Goal: Navigation & Orientation: Find specific page/section

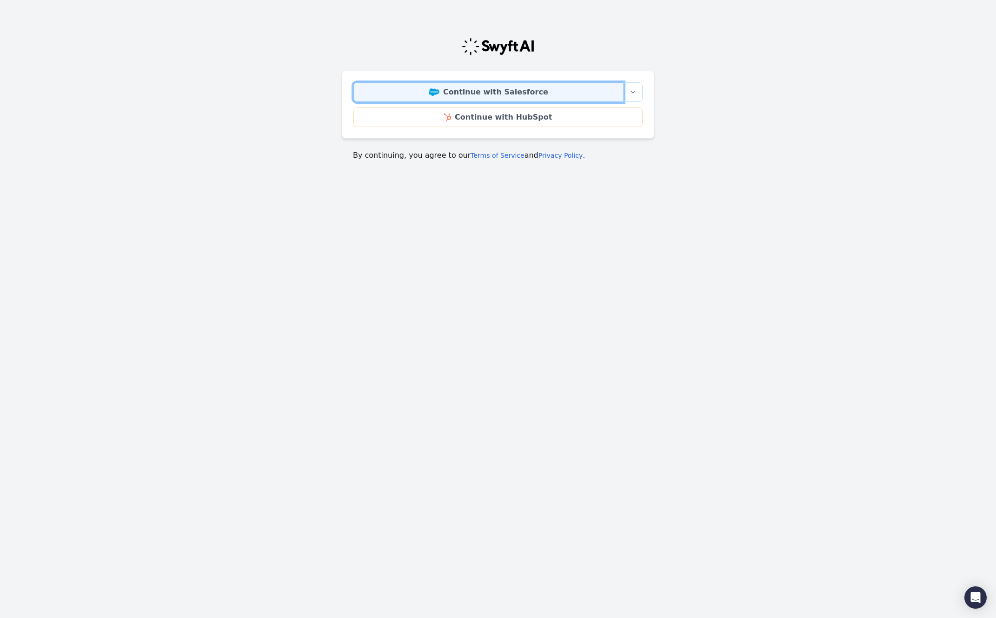
click at [515, 92] on link "Continue with Salesforce" at bounding box center [488, 92] width 270 height 20
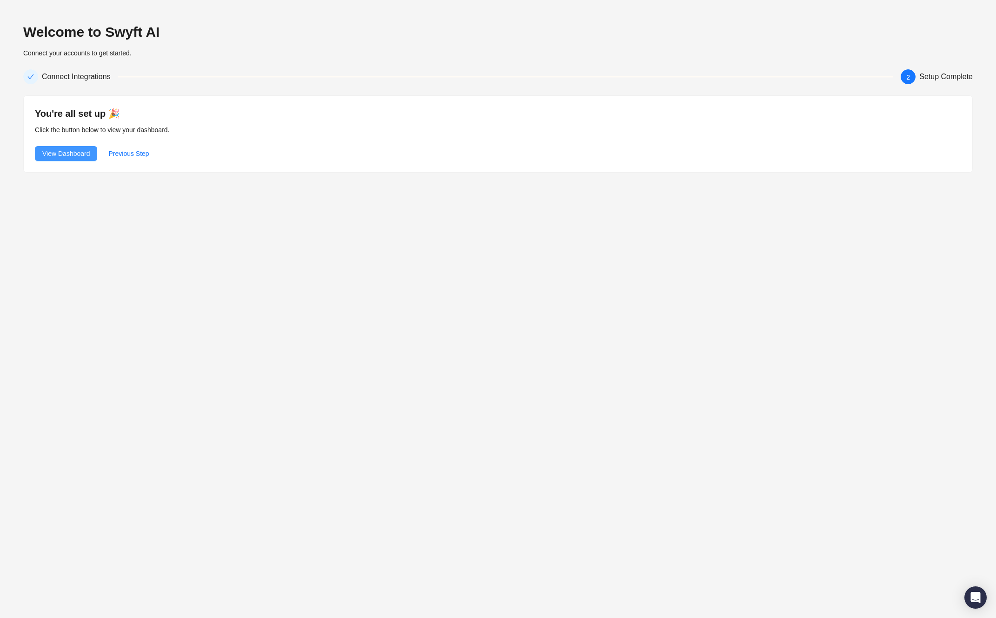
click at [80, 153] on span "View Dashboard" at bounding box center [65, 153] width 47 height 10
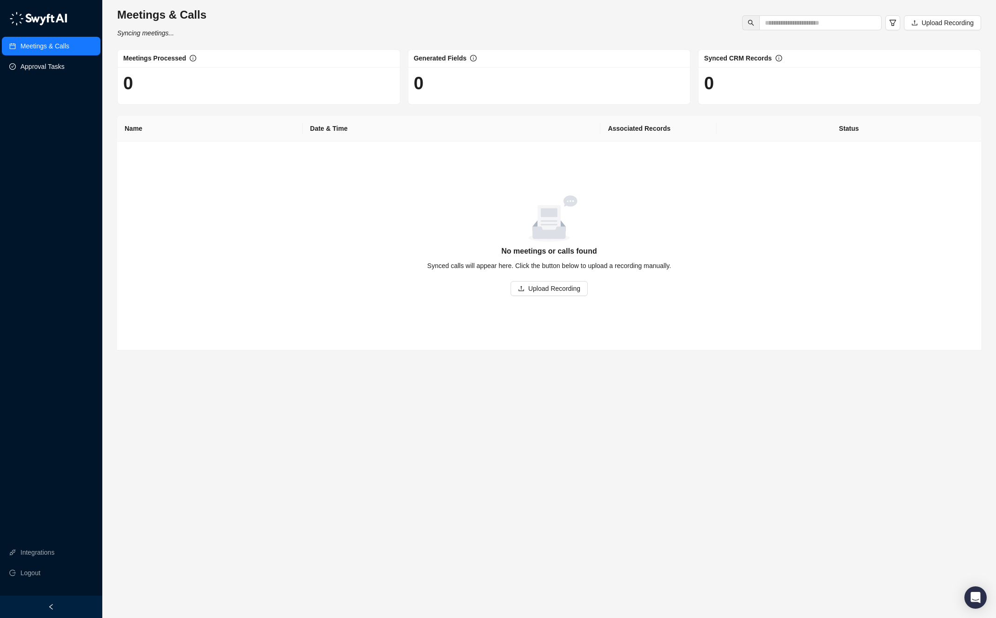
click at [62, 61] on link "Approval Tasks" at bounding box center [42, 66] width 44 height 19
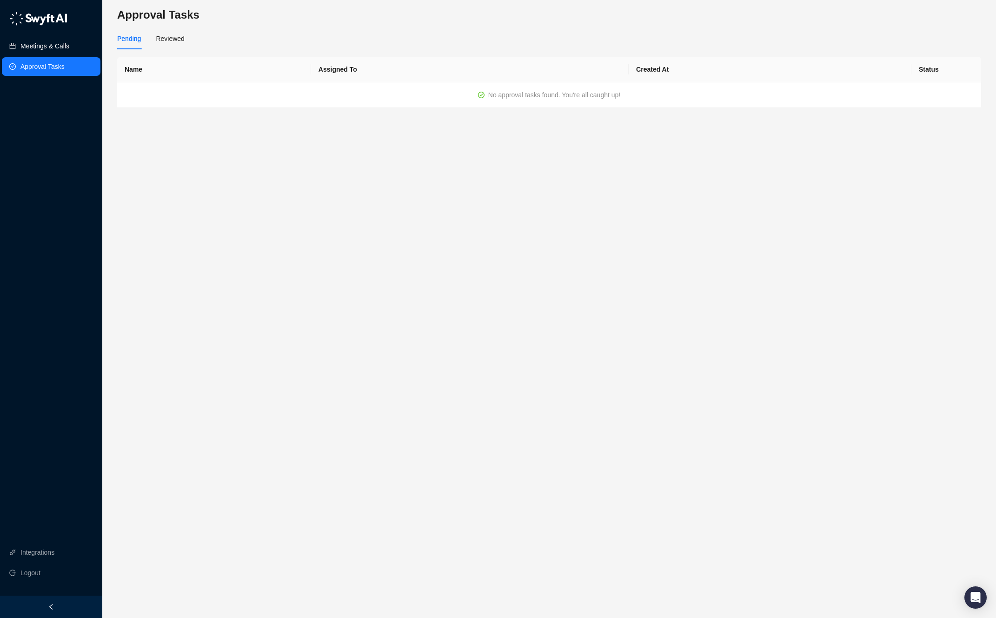
click at [64, 45] on link "Meetings & Calls" at bounding box center [44, 46] width 49 height 19
